Goal: Check status: Check status

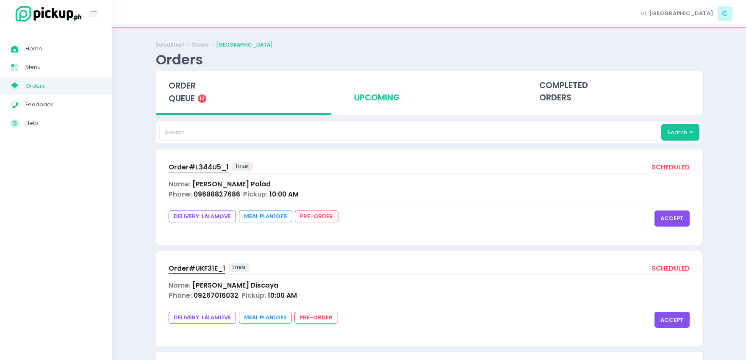
click at [359, 107] on div "upcoming" at bounding box center [429, 92] width 175 height 42
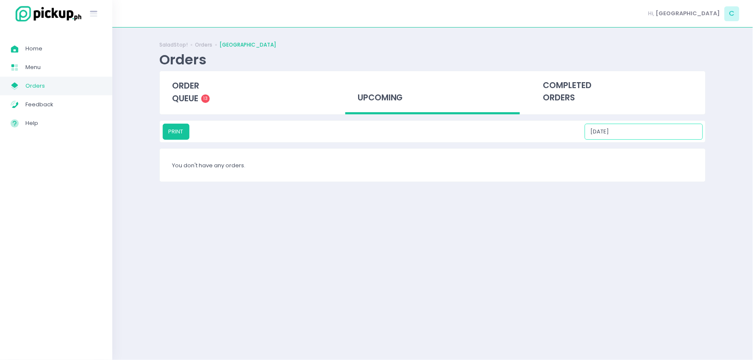
click at [670, 128] on input "[DATE]" at bounding box center [644, 132] width 118 height 16
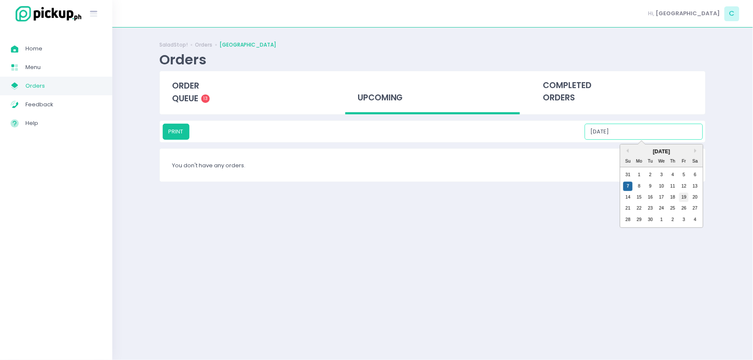
click at [688, 198] on div "19" at bounding box center [683, 197] width 9 height 9
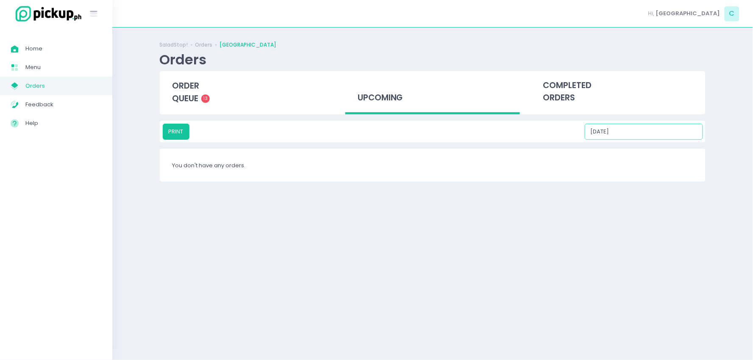
click at [645, 137] on input "[DATE]" at bounding box center [644, 132] width 118 height 16
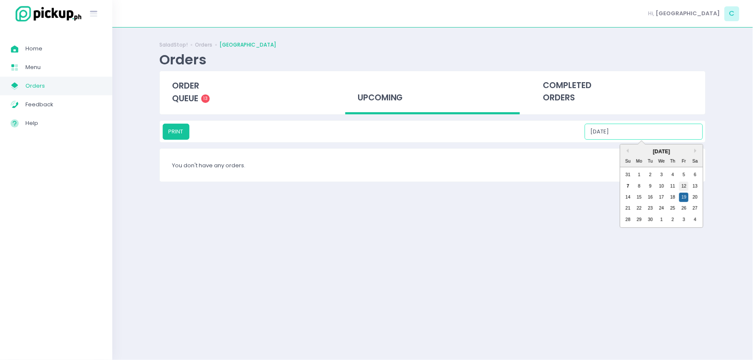
click at [686, 186] on div "12" at bounding box center [683, 186] width 9 height 9
type input "[DATE]"
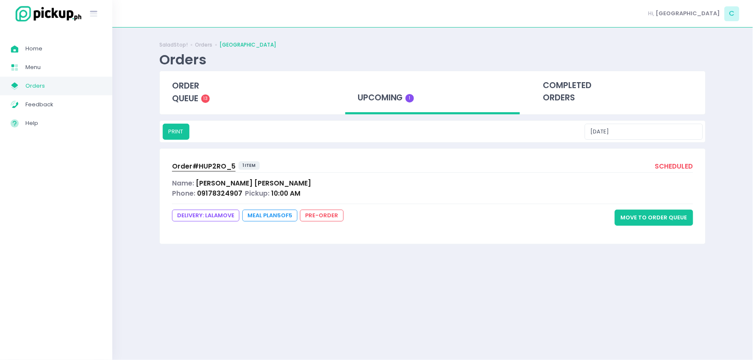
click at [216, 170] on span "Order# HUP2RO_5" at bounding box center [204, 166] width 64 height 9
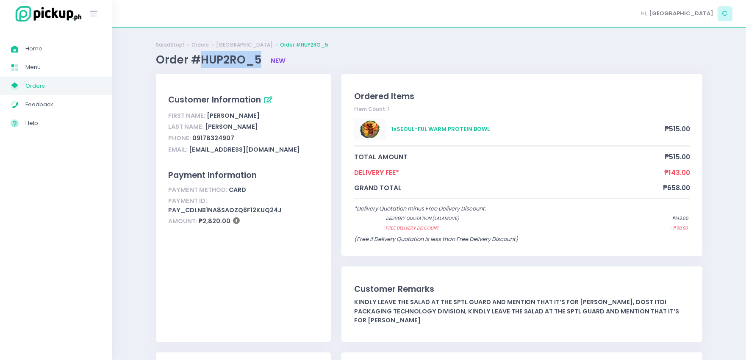
drag, startPoint x: 259, startPoint y: 58, endPoint x: 203, endPoint y: 61, distance: 56.9
click at [203, 61] on span "Order #HUP2RO_5" at bounding box center [210, 59] width 108 height 15
copy span "HUP2RO_5"
